Goal: Information Seeking & Learning: Learn about a topic

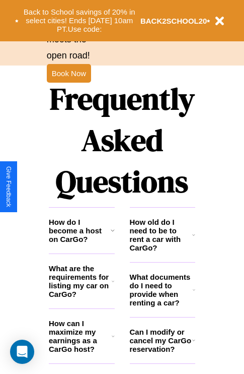
scroll to position [1221, 0]
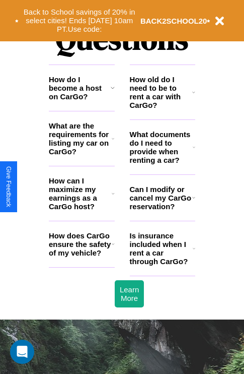
click at [113, 248] on icon at bounding box center [113, 244] width 3 height 8
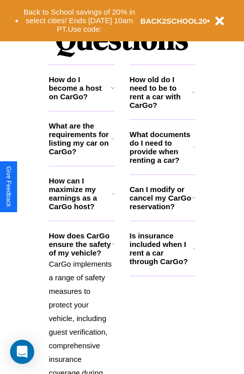
click at [162, 264] on h3 "Is insurance included when I rent a car through CarGo?" at bounding box center [161, 248] width 63 height 34
click at [162, 163] on h3 "What documents do I need to provide when renting a car?" at bounding box center [161, 147] width 63 height 34
click at [194, 96] on icon at bounding box center [193, 92] width 3 height 8
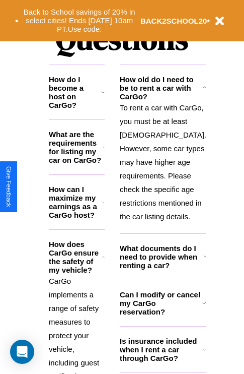
click at [82, 210] on h3 "How can I maximize my earnings as a CarGo host?" at bounding box center [75, 202] width 53 height 34
click at [204, 260] on icon at bounding box center [205, 256] width 3 height 8
